Goal: Information Seeking & Learning: Learn about a topic

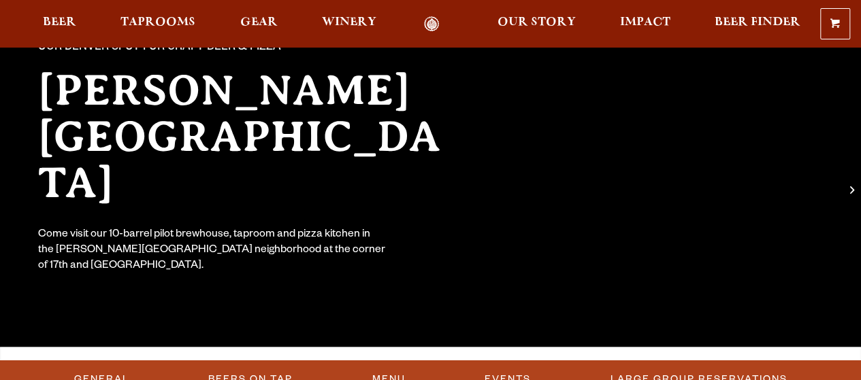
scroll to position [163, 0]
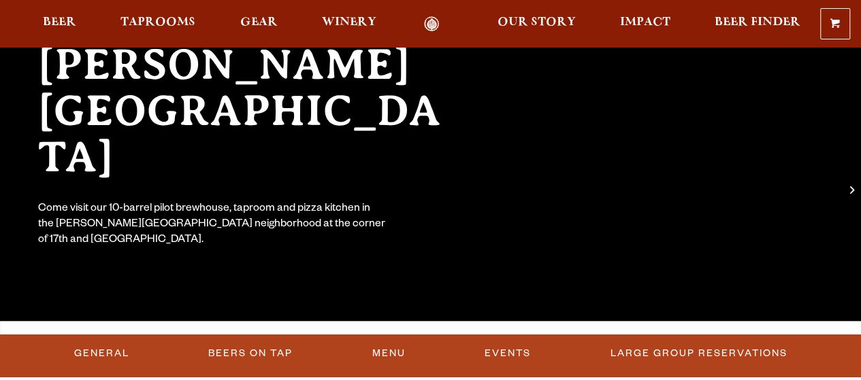
click at [436, 163] on div "Our Denver spot for craft beer & pizza [PERSON_NAME] [GEOGRAPHIC_DATA] Come vis…" at bounding box center [250, 120] width 457 height 302
click at [69, 28] on span "Beer" at bounding box center [59, 22] width 33 height 11
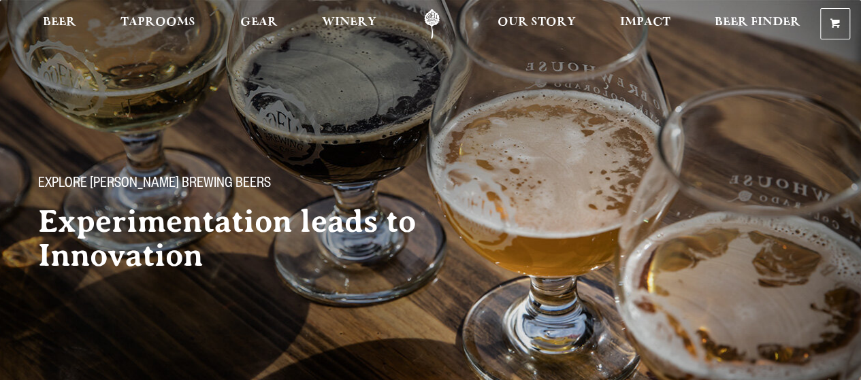
click at [506, 85] on div "Explore [PERSON_NAME] Brewing Beers Experimentation leads to Innovation" at bounding box center [430, 169] width 861 height 338
